Goal: Navigation & Orientation: Find specific page/section

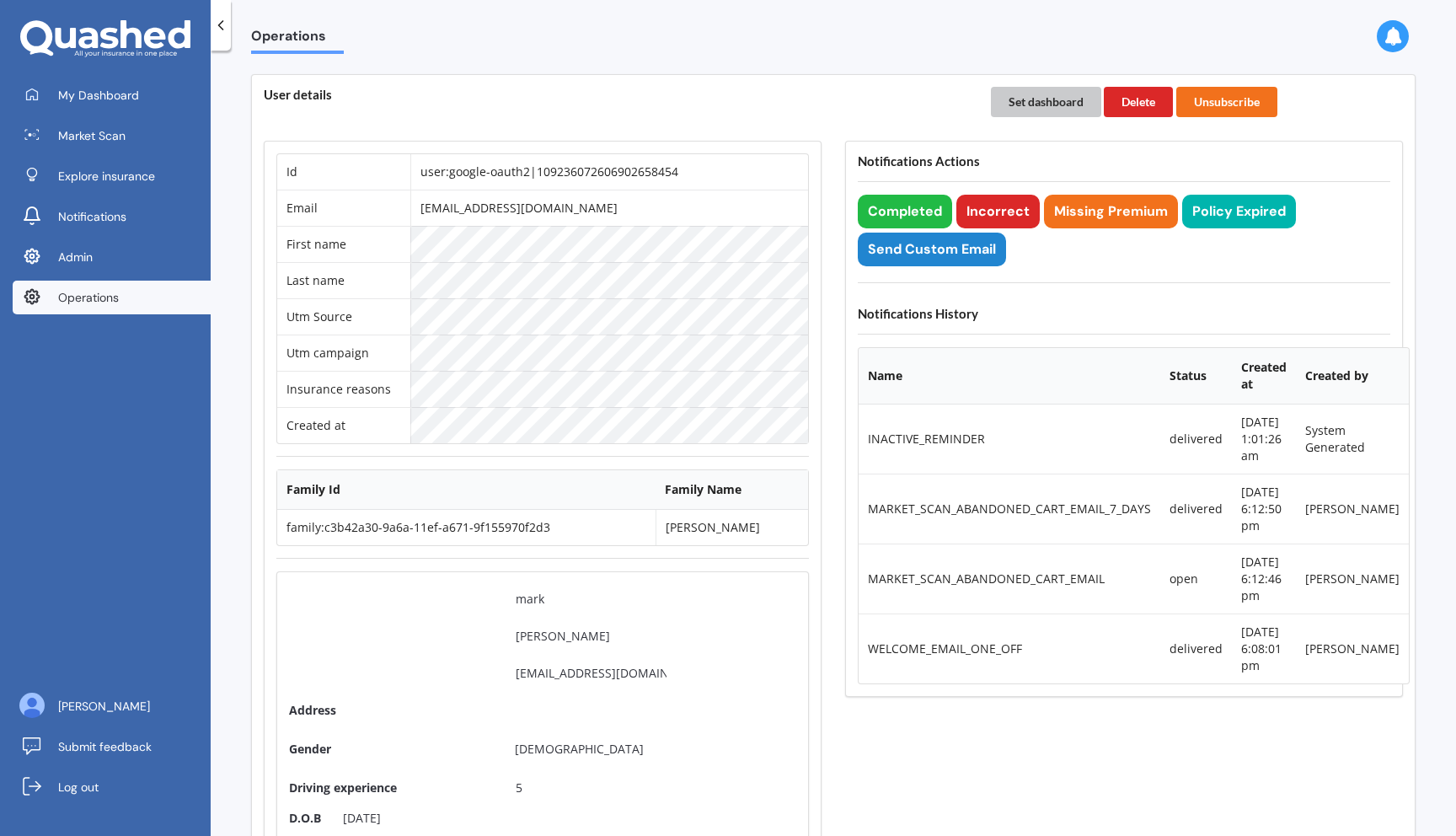
click at [1037, 111] on button "Set dashboard" at bounding box center [1046, 102] width 111 height 30
click at [114, 90] on span "My Dashboard" at bounding box center [98, 95] width 81 height 17
